Goal: Task Accomplishment & Management: Manage account settings

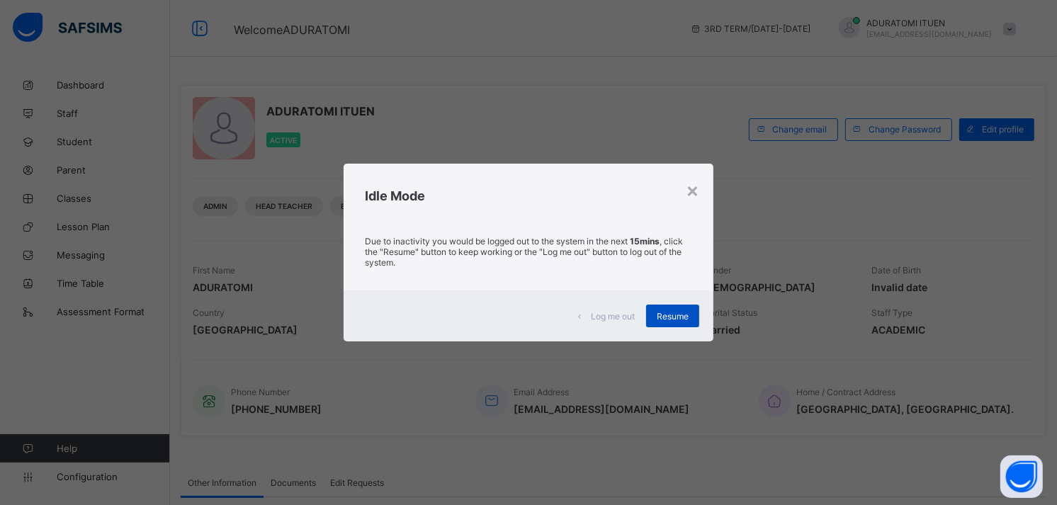
click at [668, 321] on span "Resume" at bounding box center [673, 316] width 32 height 11
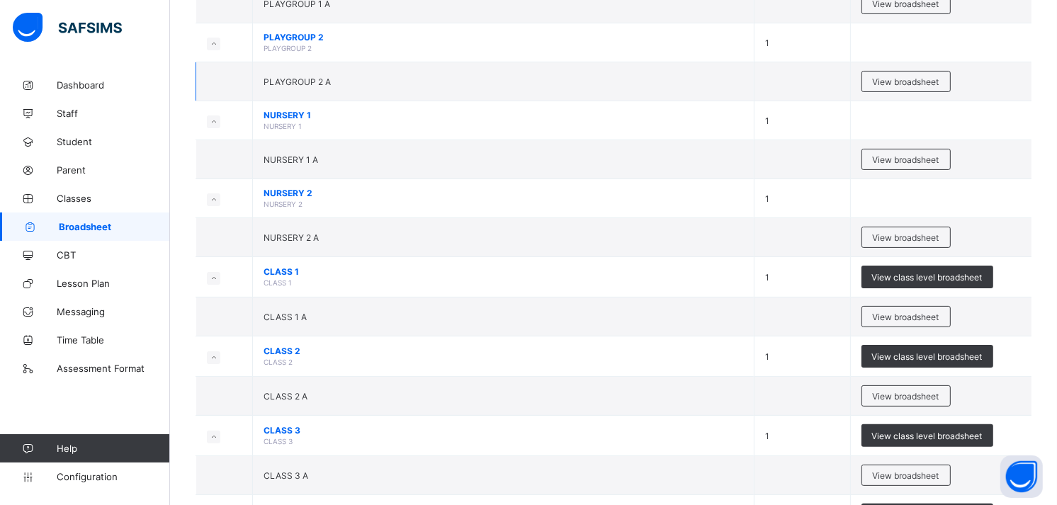
scroll to position [222, 0]
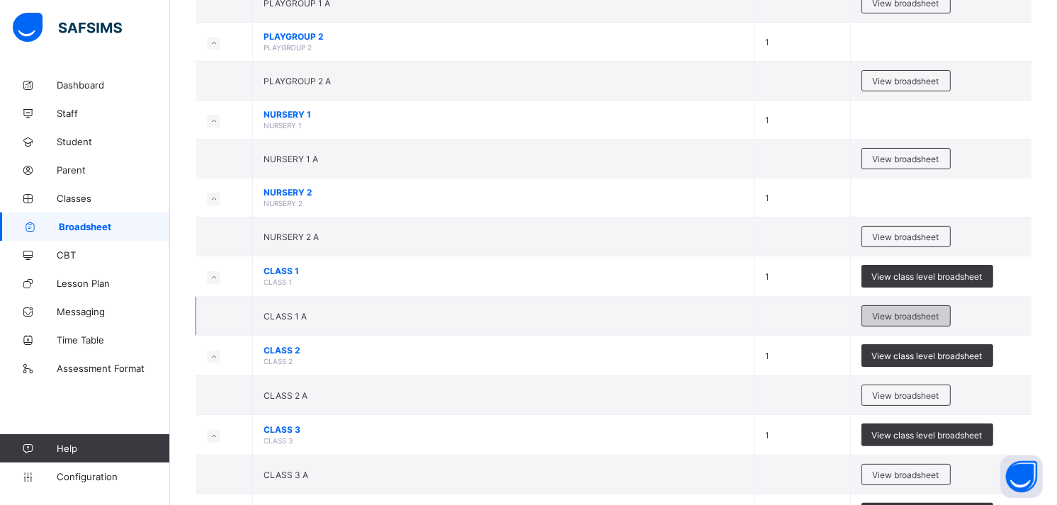
click at [911, 305] on div "View broadsheet" at bounding box center [906, 315] width 89 height 21
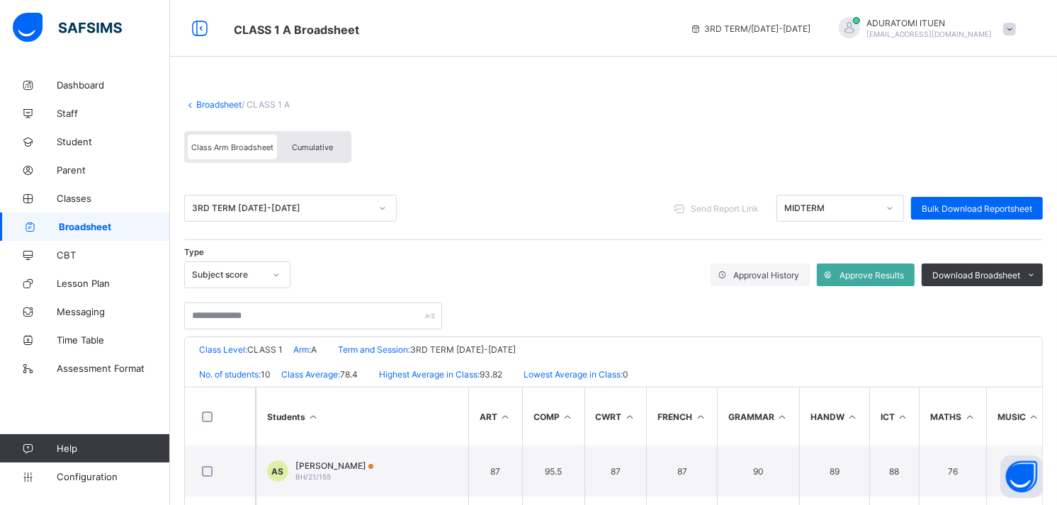
click at [296, 135] on div "Cumulative" at bounding box center [312, 147] width 71 height 25
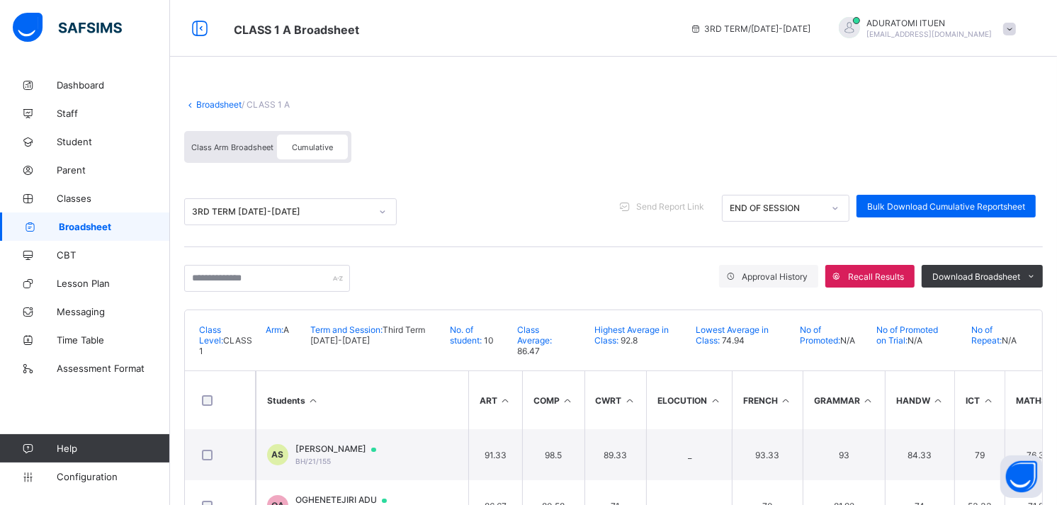
click at [244, 150] on span "Class Arm Broadsheet" at bounding box center [232, 147] width 82 height 10
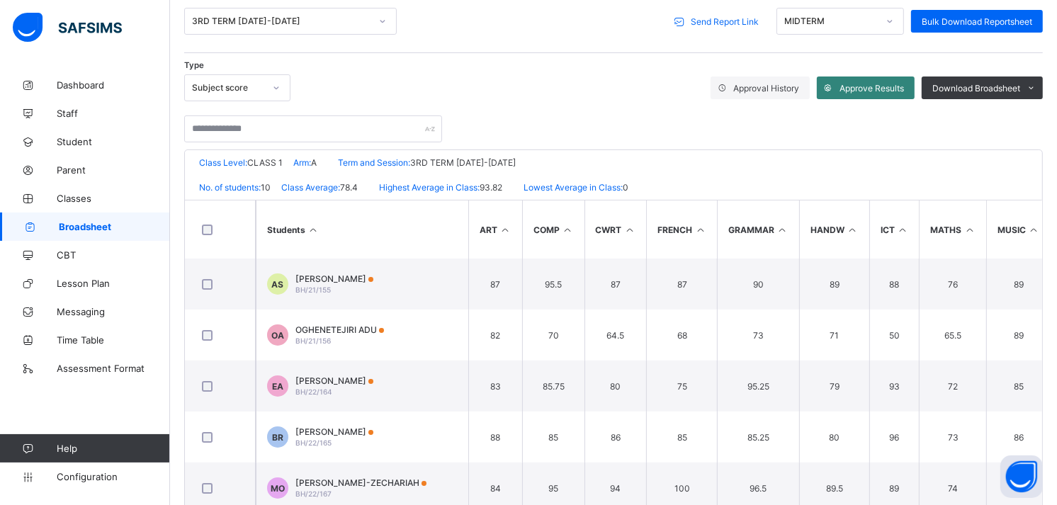
click at [868, 83] on span "Approve Results" at bounding box center [872, 88] width 64 height 11
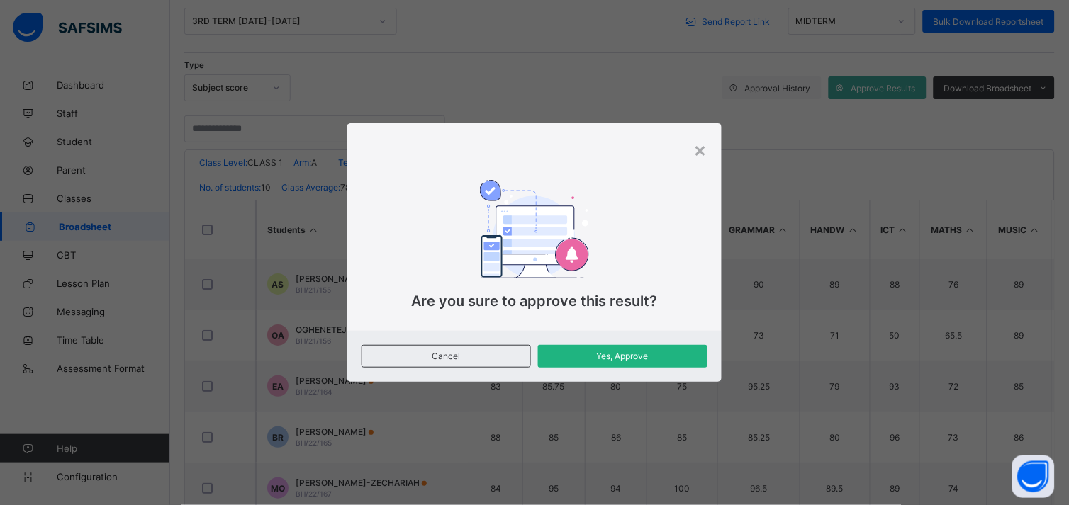
click at [594, 365] on div "Yes, Approve" at bounding box center [622, 356] width 169 height 23
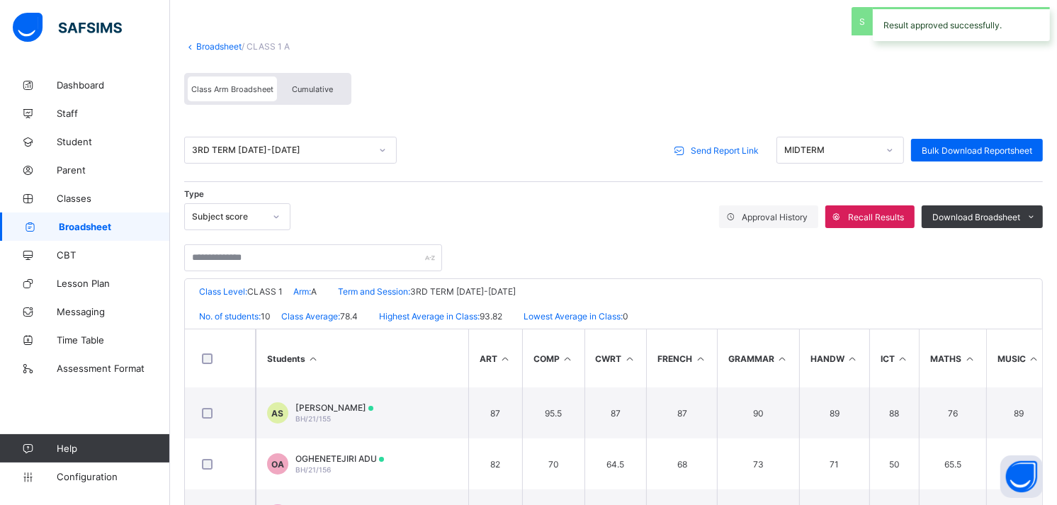
scroll to position [51, 0]
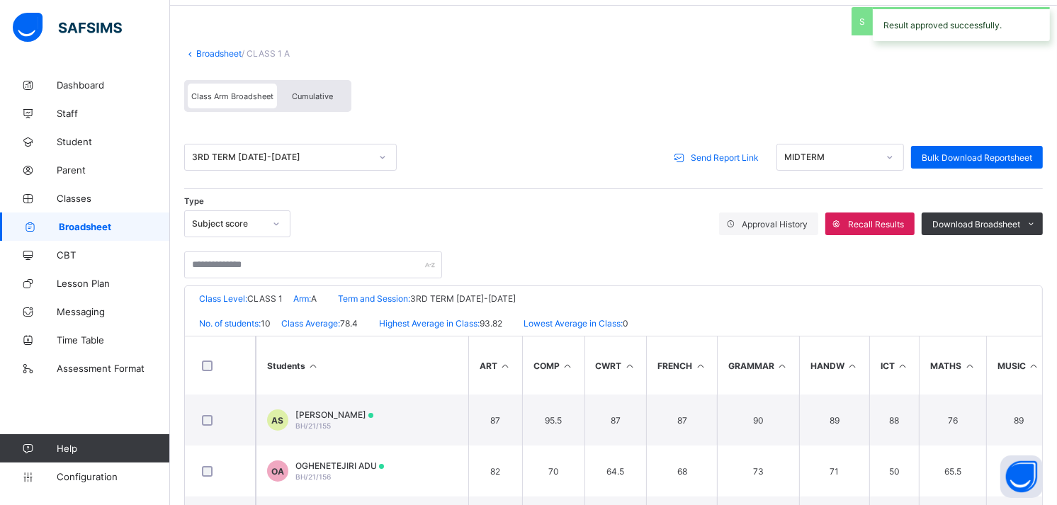
click at [317, 87] on div "Cumulative" at bounding box center [312, 96] width 71 height 25
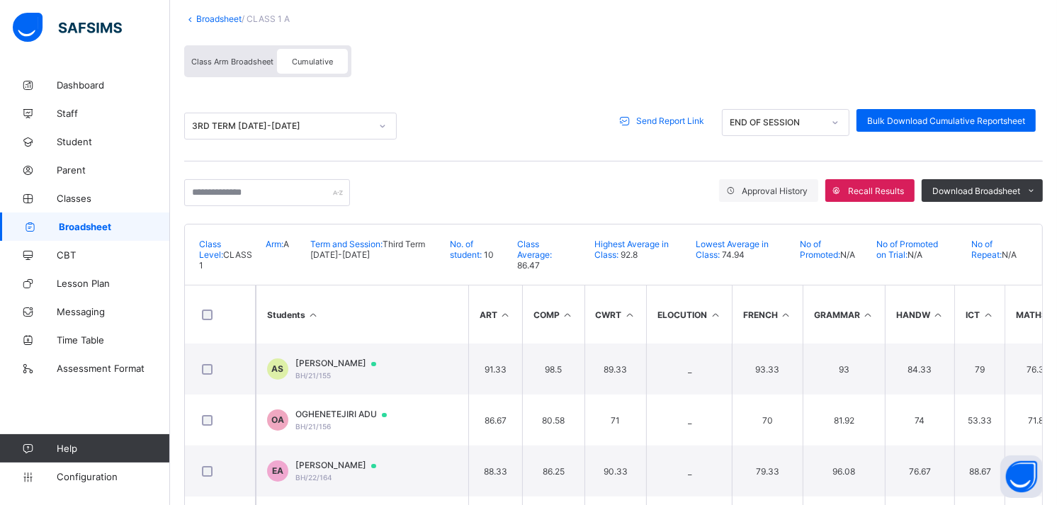
scroll to position [25, 0]
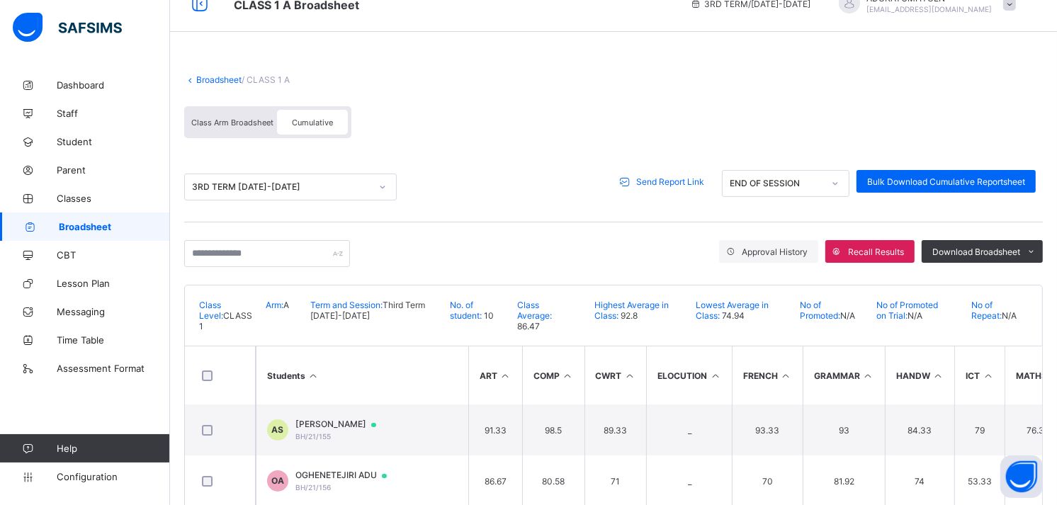
click at [675, 184] on span "Send Report Link" at bounding box center [670, 181] width 68 height 11
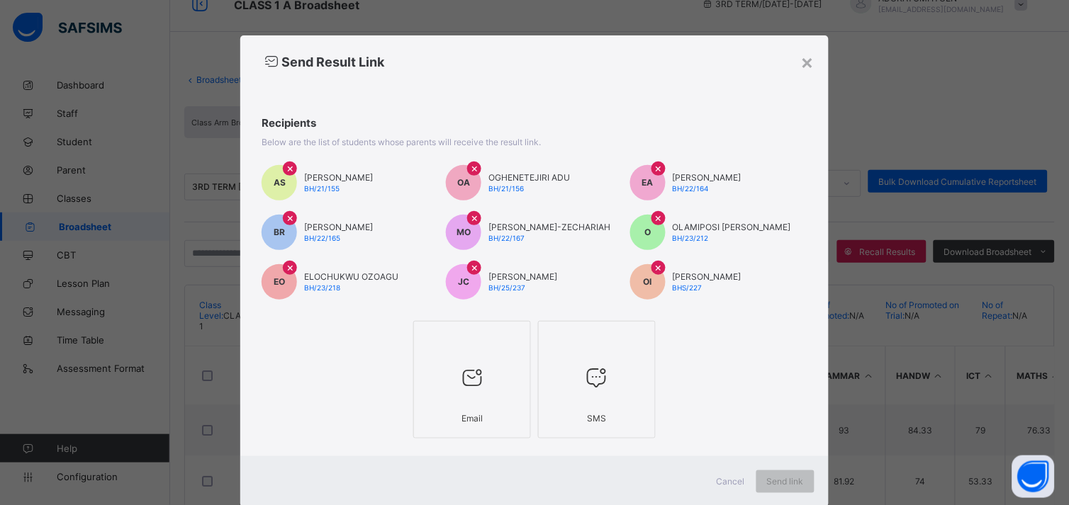
click at [651, 266] on div "×" at bounding box center [658, 268] width 14 height 14
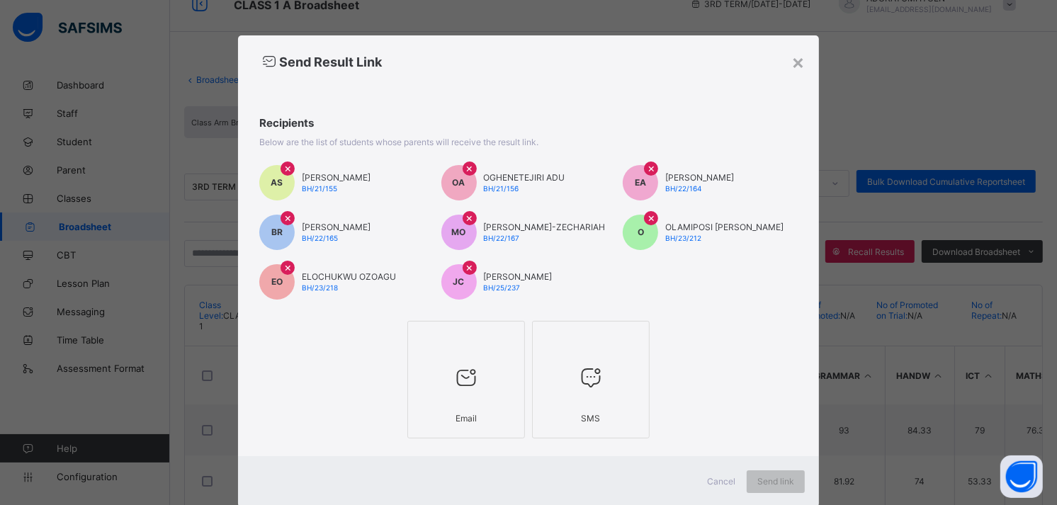
click at [419, 386] on div at bounding box center [466, 378] width 102 height 56
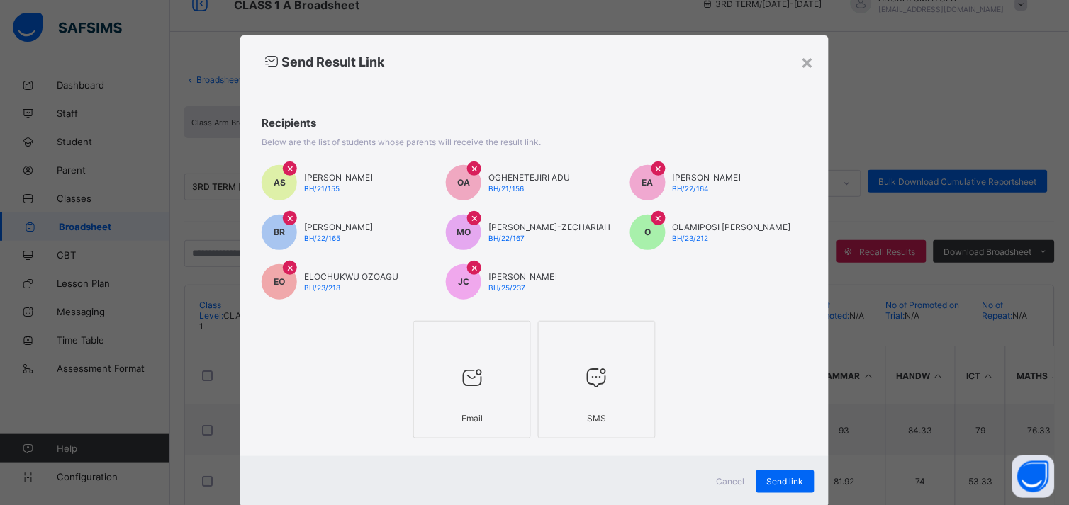
click at [628, 385] on div at bounding box center [597, 378] width 102 height 56
click at [767, 480] on span "Send link" at bounding box center [785, 481] width 37 height 11
